Goal: Information Seeking & Learning: Find specific page/section

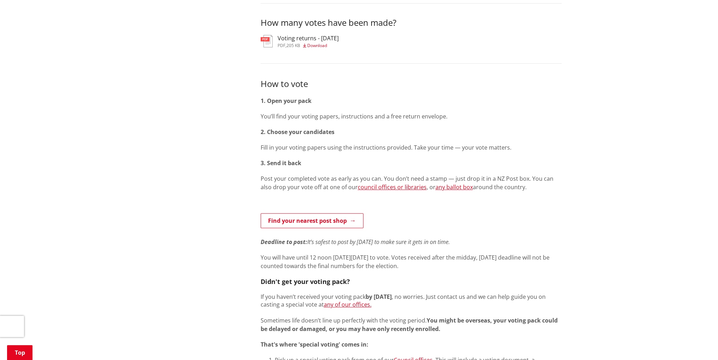
scroll to position [283, 0]
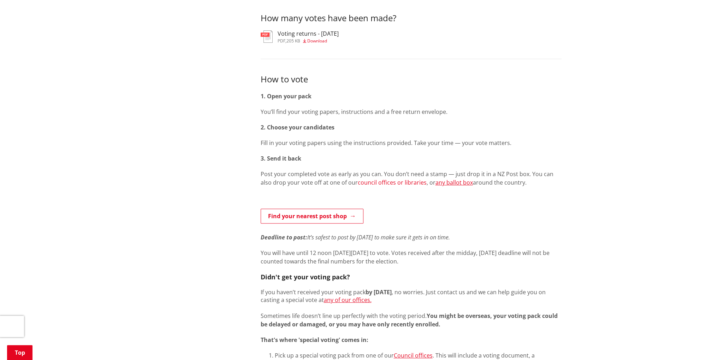
click at [400, 183] on link "council offices or libraries" at bounding box center [392, 182] width 69 height 8
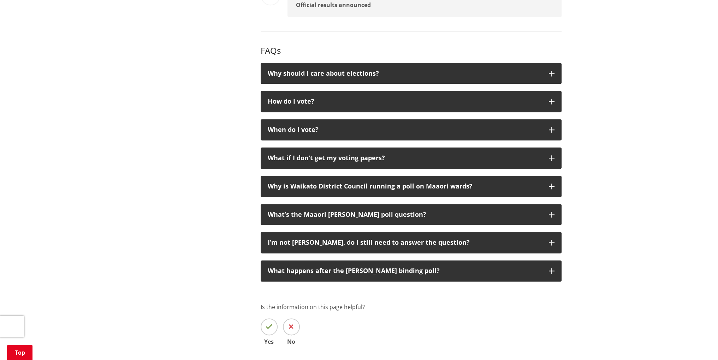
scroll to position [1166, 0]
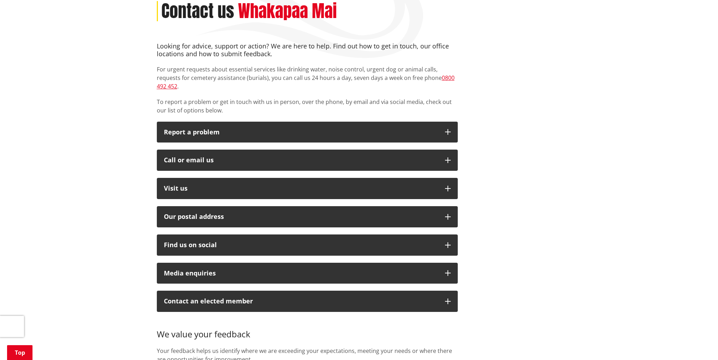
scroll to position [71, 0]
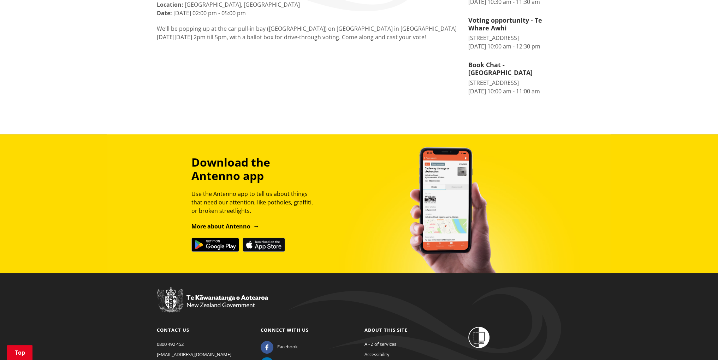
scroll to position [212, 0]
